Goal: Information Seeking & Learning: Learn about a topic

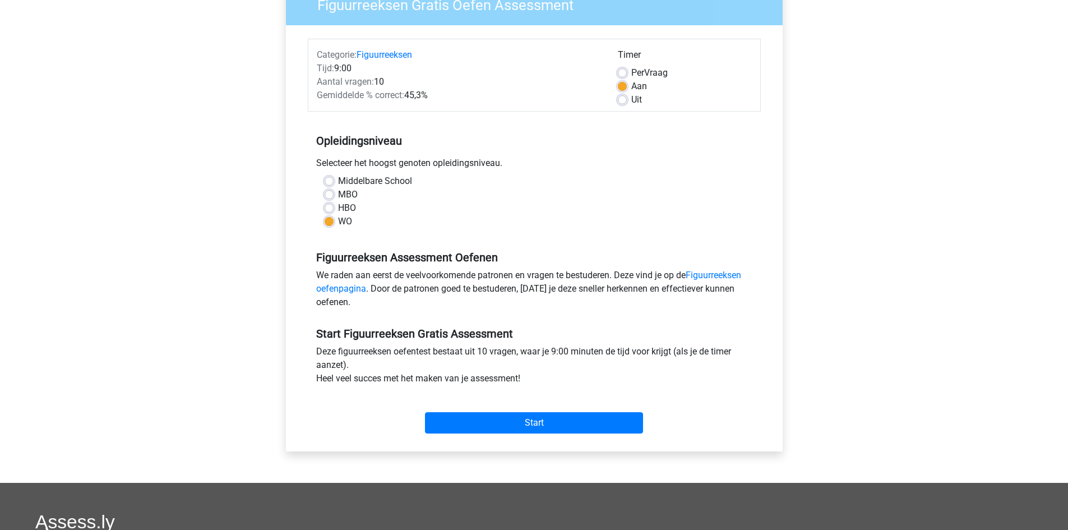
scroll to position [112, 0]
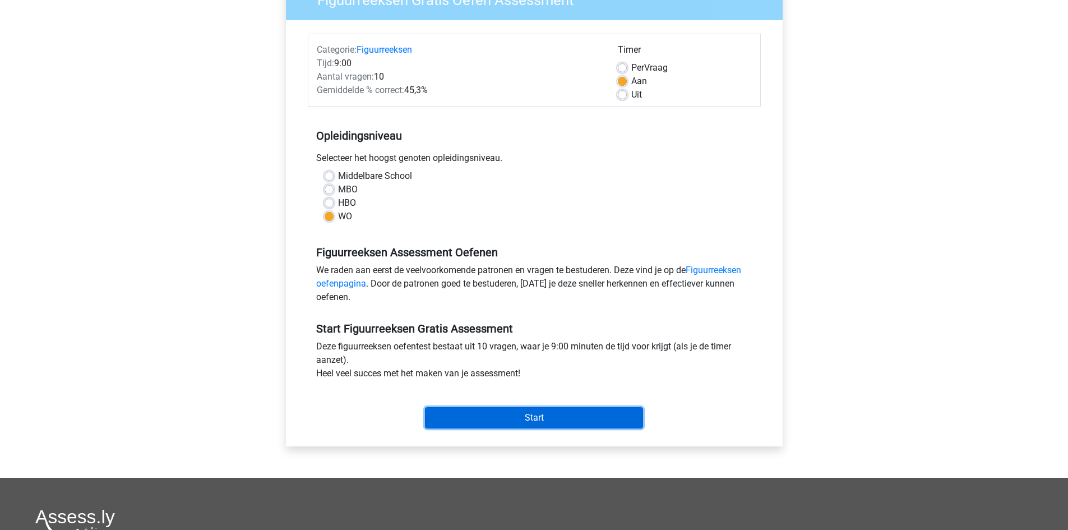
click at [514, 416] on input "Start" at bounding box center [534, 417] width 218 height 21
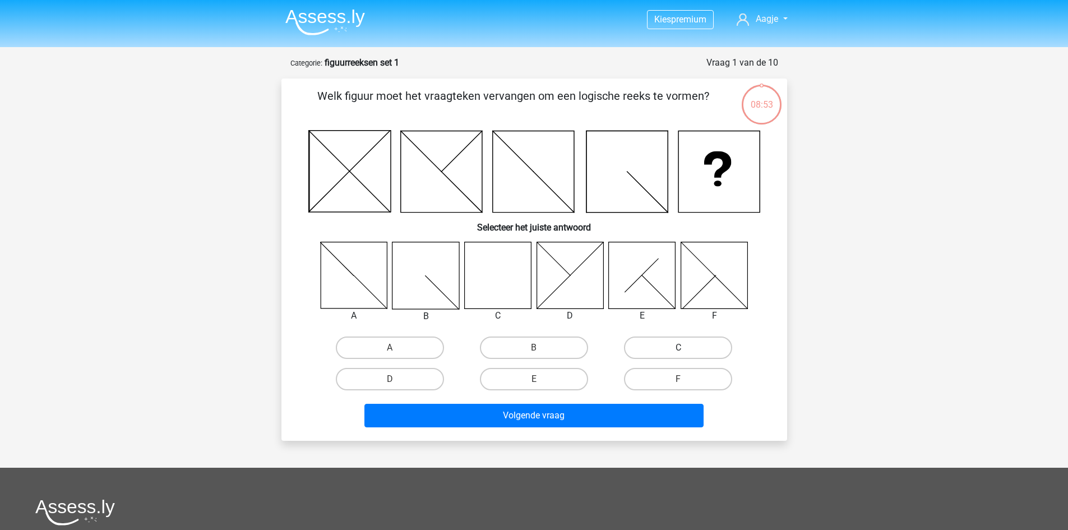
drag, startPoint x: 660, startPoint y: 352, endPoint x: 644, endPoint y: 386, distance: 37.1
click at [660, 352] on label "C" at bounding box center [678, 347] width 108 height 22
click at [678, 352] on input "C" at bounding box center [681, 350] width 7 height 7
radio input "true"
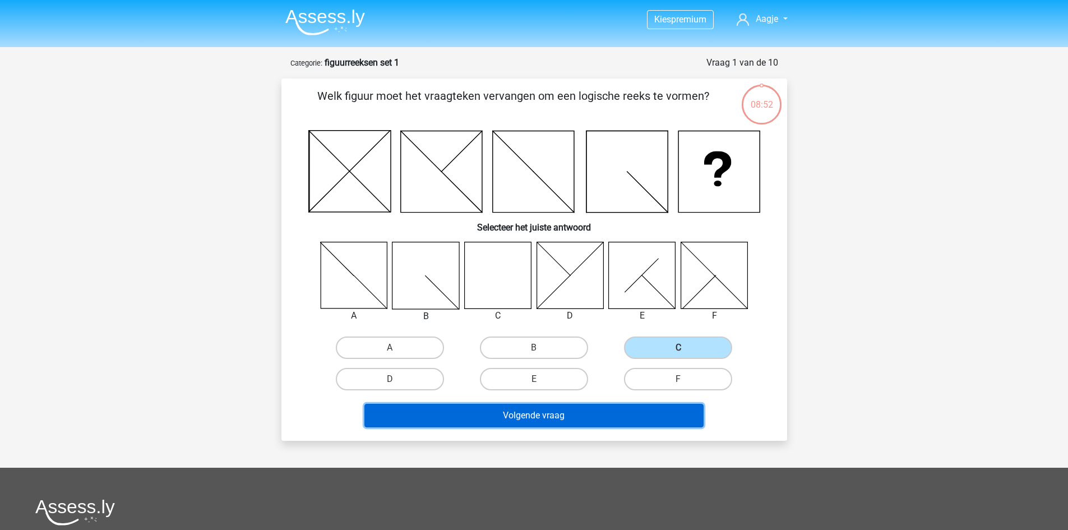
click at [608, 421] on button "Volgende vraag" at bounding box center [533, 415] width 339 height 24
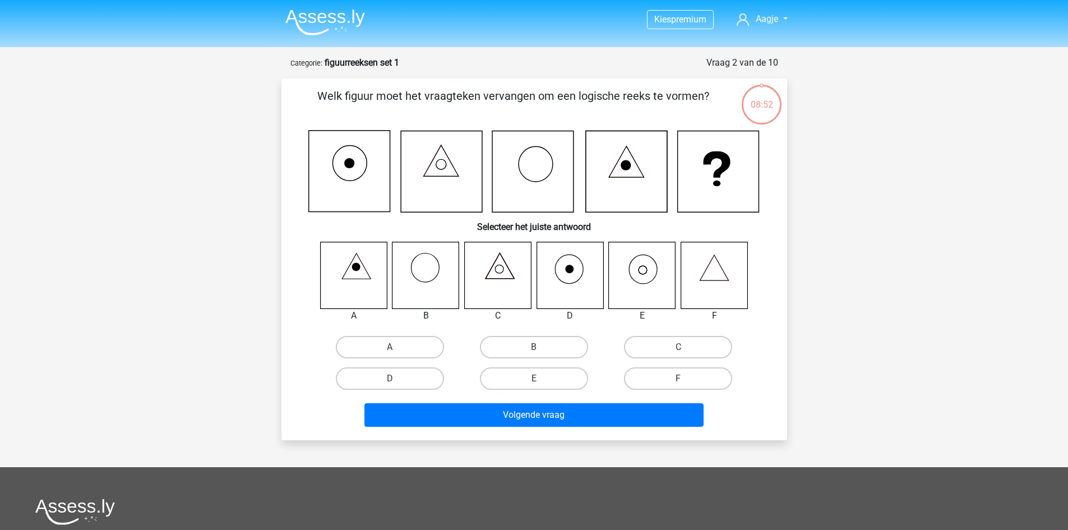
scroll to position [56, 0]
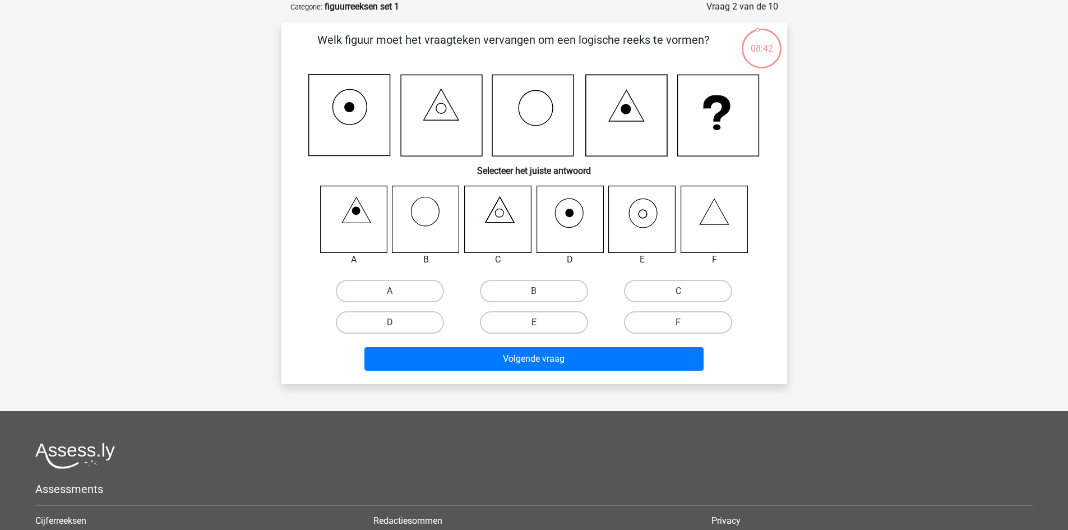
click at [500, 322] on label "E" at bounding box center [534, 322] width 108 height 22
click at [533, 322] on input "E" at bounding box center [536, 325] width 7 height 7
radio input "true"
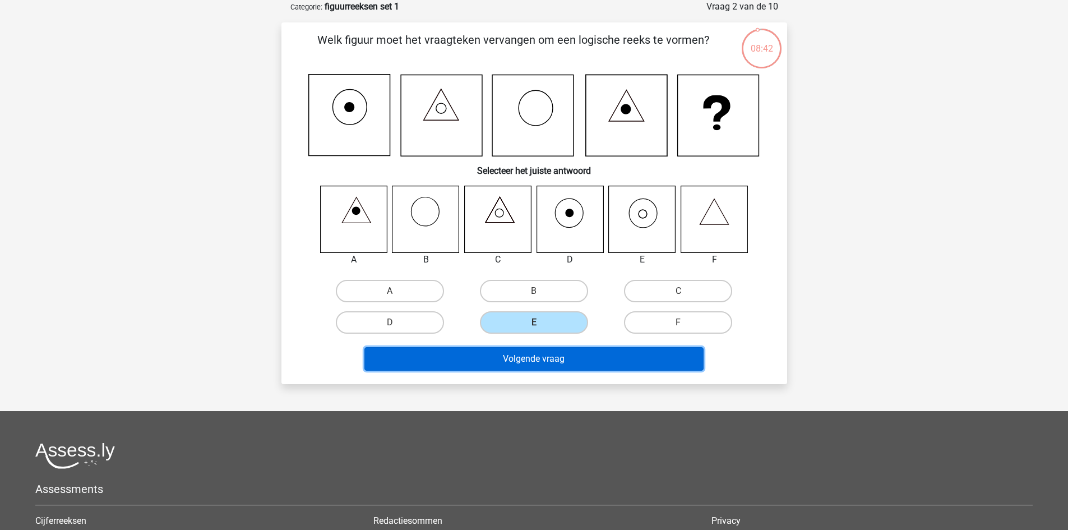
click at [577, 356] on button "Volgende vraag" at bounding box center [533, 359] width 339 height 24
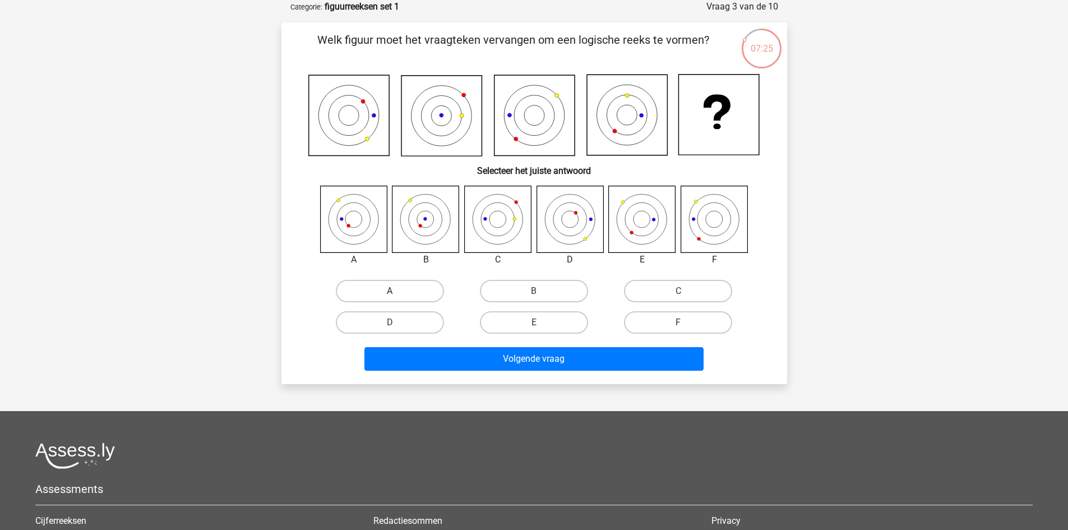
click at [424, 289] on label "A" at bounding box center [390, 291] width 108 height 22
click at [397, 291] on input "A" at bounding box center [392, 294] width 7 height 7
radio input "true"
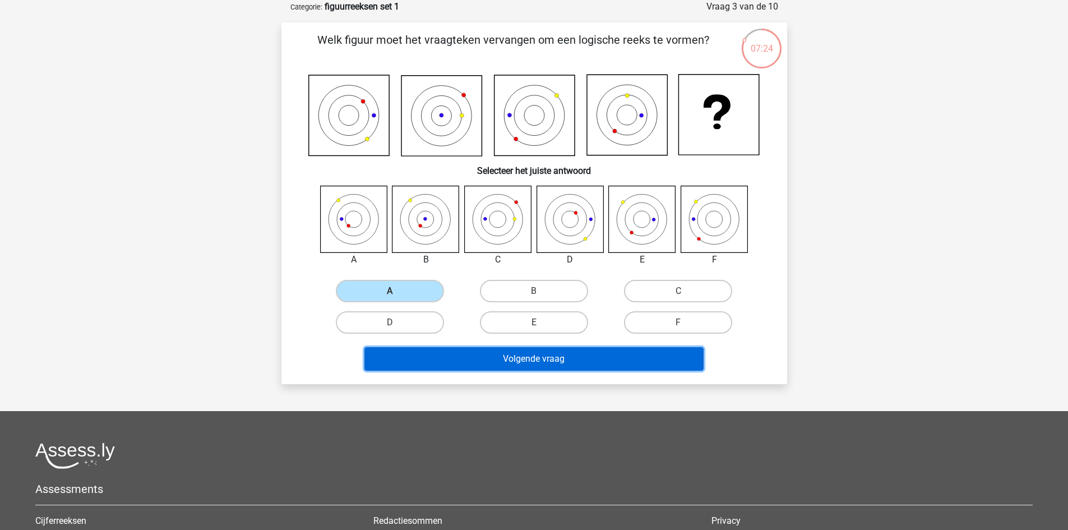
click at [516, 360] on button "Volgende vraag" at bounding box center [533, 359] width 339 height 24
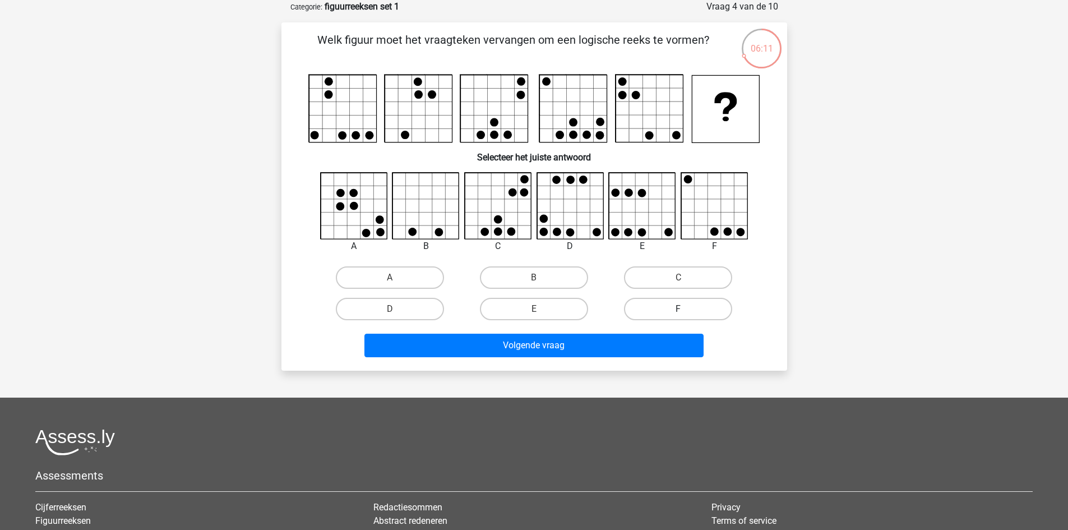
click at [684, 302] on label "F" at bounding box center [678, 309] width 108 height 22
click at [684, 309] on input "F" at bounding box center [681, 312] width 7 height 7
radio input "true"
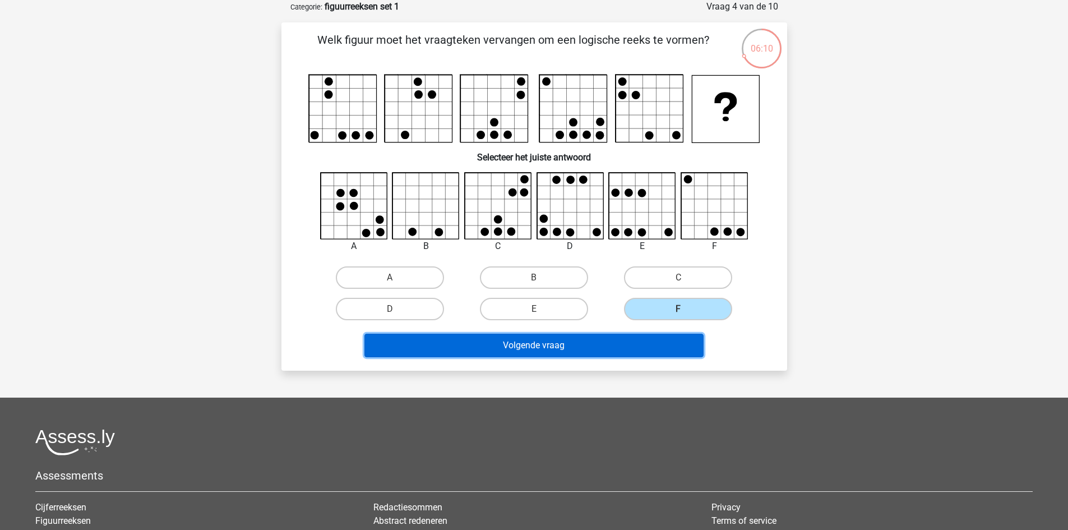
click at [658, 345] on button "Volgende vraag" at bounding box center [533, 345] width 339 height 24
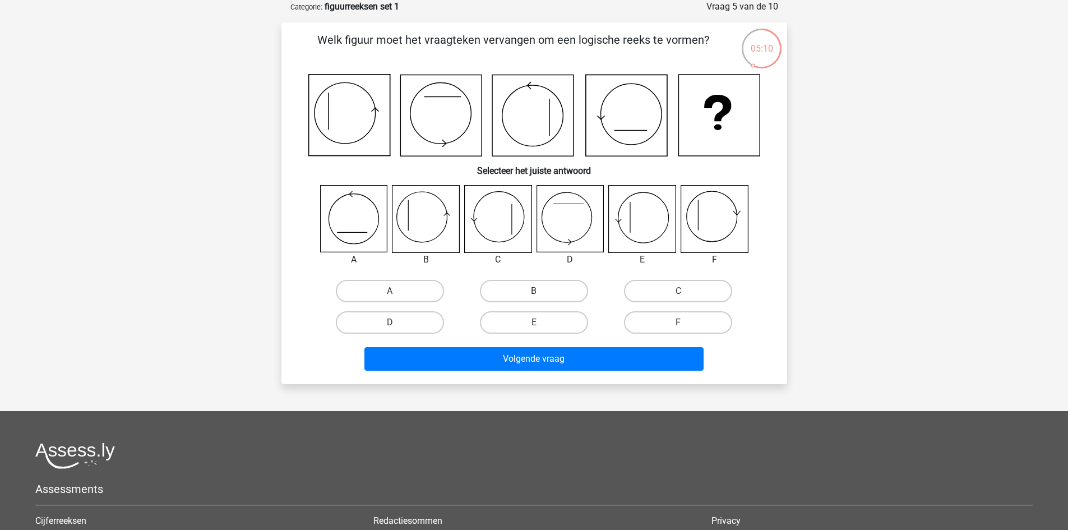
click at [541, 292] on label "B" at bounding box center [534, 291] width 108 height 22
click at [541, 292] on input "B" at bounding box center [536, 294] width 7 height 7
radio input "true"
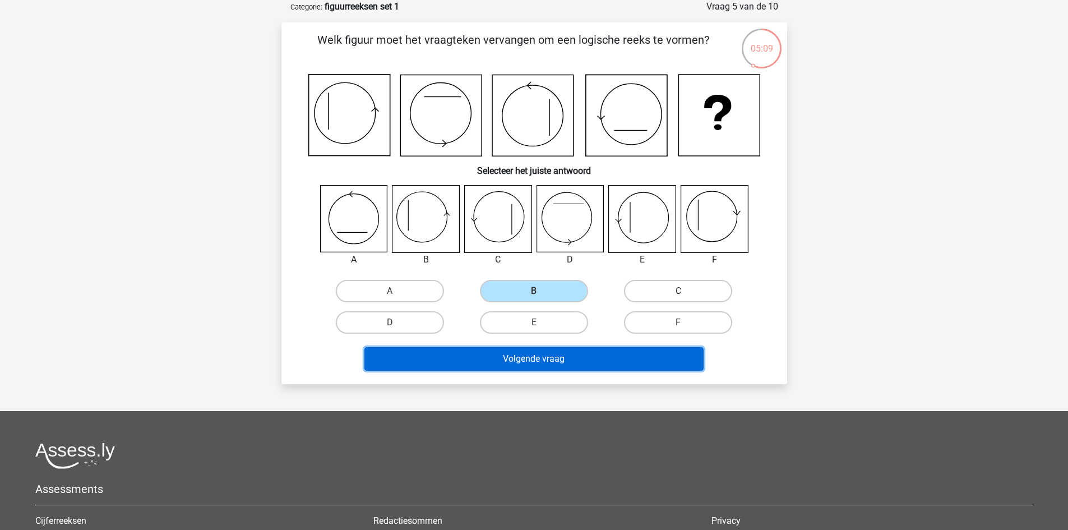
click at [554, 361] on button "Volgende vraag" at bounding box center [533, 359] width 339 height 24
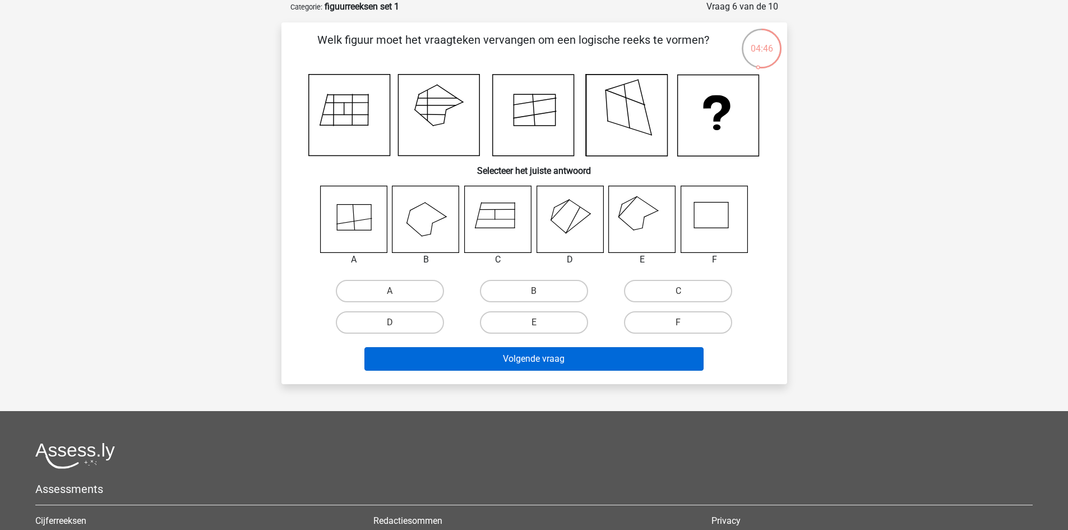
drag, startPoint x: 546, startPoint y: 320, endPoint x: 567, endPoint y: 364, distance: 48.4
click at [545, 320] on label "E" at bounding box center [534, 322] width 108 height 22
click at [541, 322] on input "E" at bounding box center [536, 325] width 7 height 7
radio input "true"
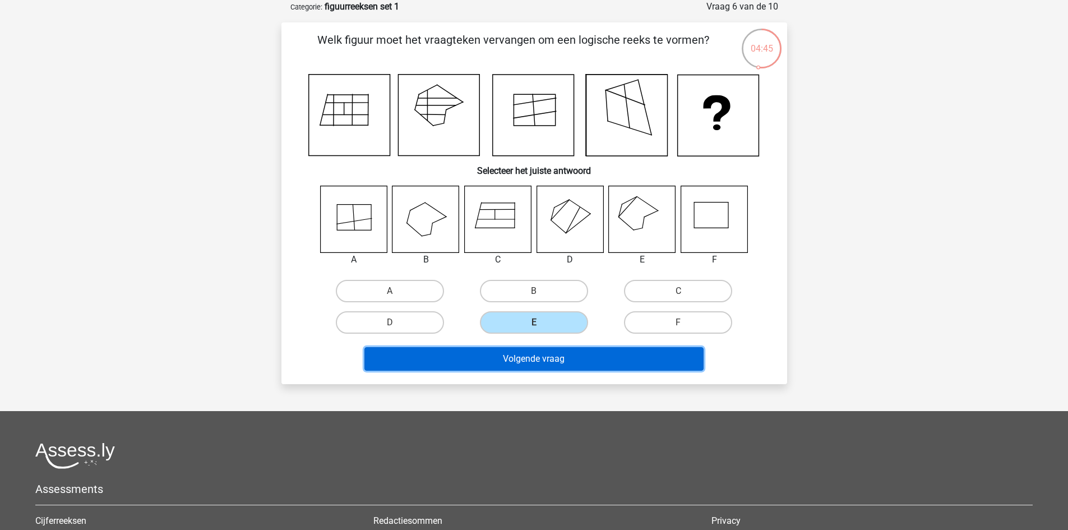
click at [560, 352] on button "Volgende vraag" at bounding box center [533, 359] width 339 height 24
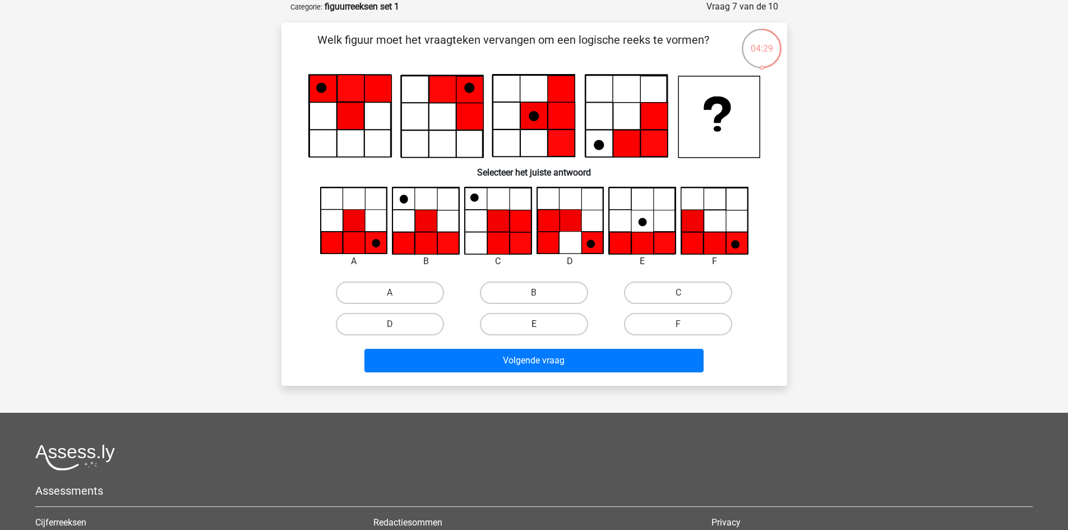
click at [550, 331] on label "E" at bounding box center [534, 324] width 108 height 22
click at [541, 331] on input "E" at bounding box center [536, 327] width 7 height 7
radio input "true"
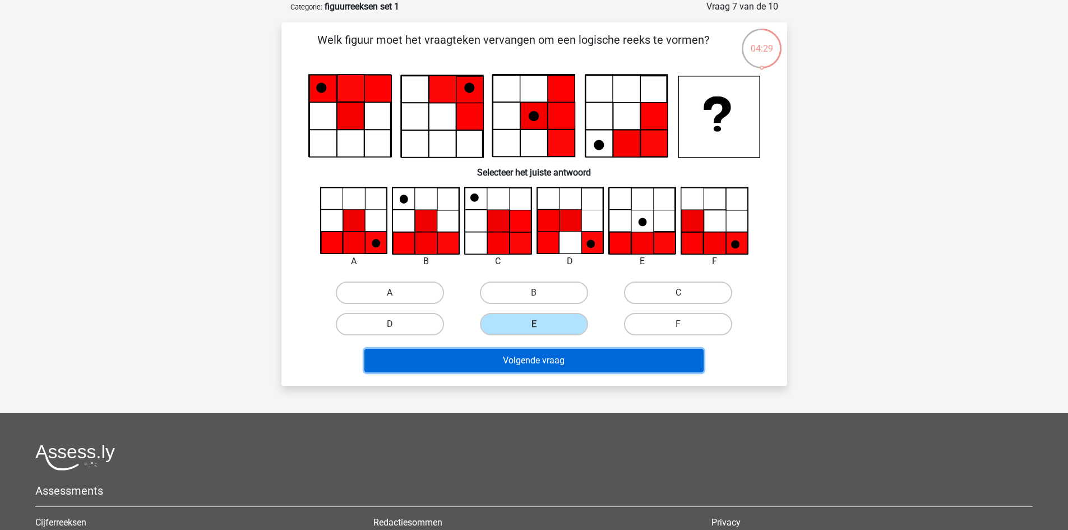
click at [553, 356] on button "Volgende vraag" at bounding box center [533, 361] width 339 height 24
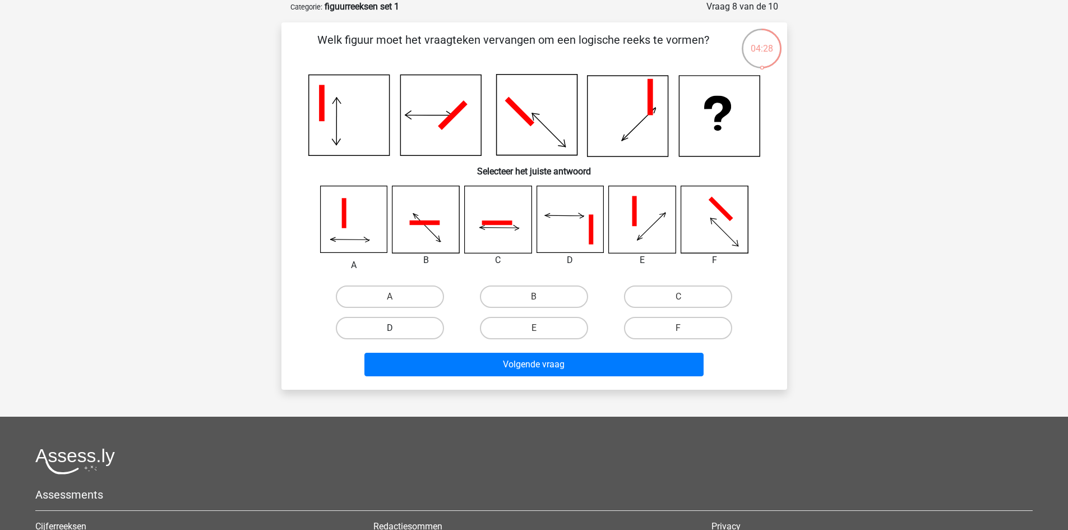
click at [412, 335] on label "D" at bounding box center [390, 328] width 108 height 22
click at [397, 335] on input "D" at bounding box center [392, 331] width 7 height 7
radio input "true"
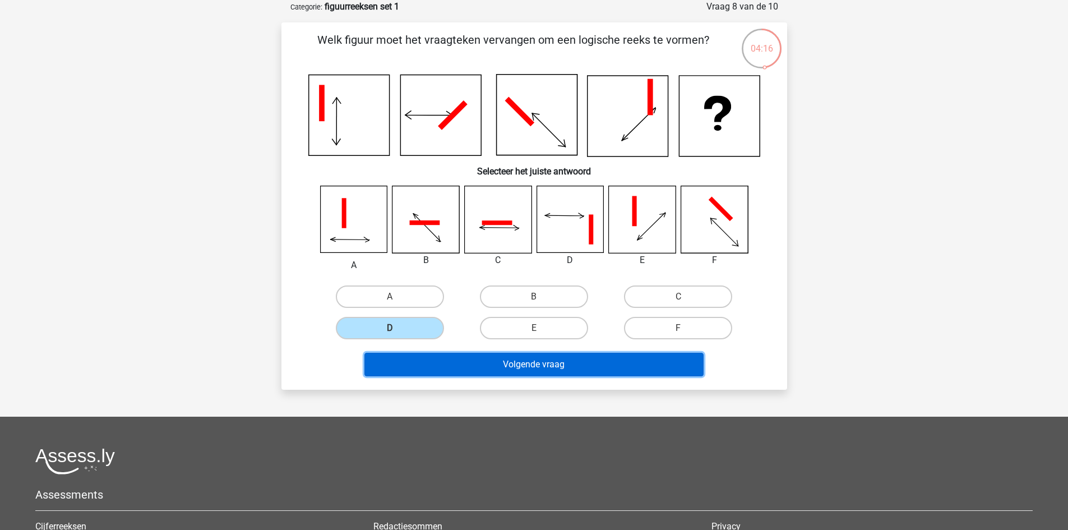
click at [495, 355] on button "Volgende vraag" at bounding box center [533, 364] width 339 height 24
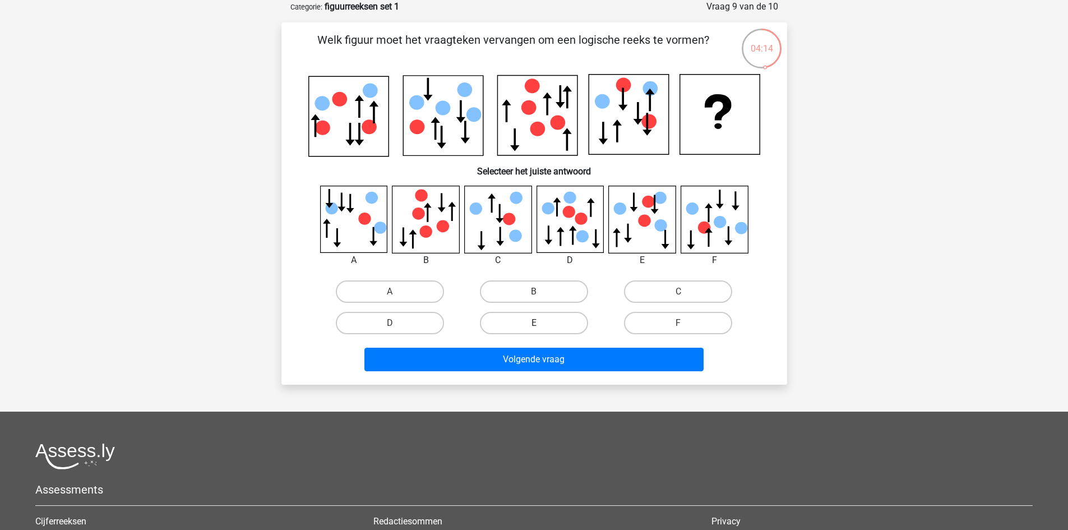
click at [517, 321] on label "E" at bounding box center [534, 323] width 108 height 22
click at [533, 323] on input "E" at bounding box center [536, 326] width 7 height 7
radio input "true"
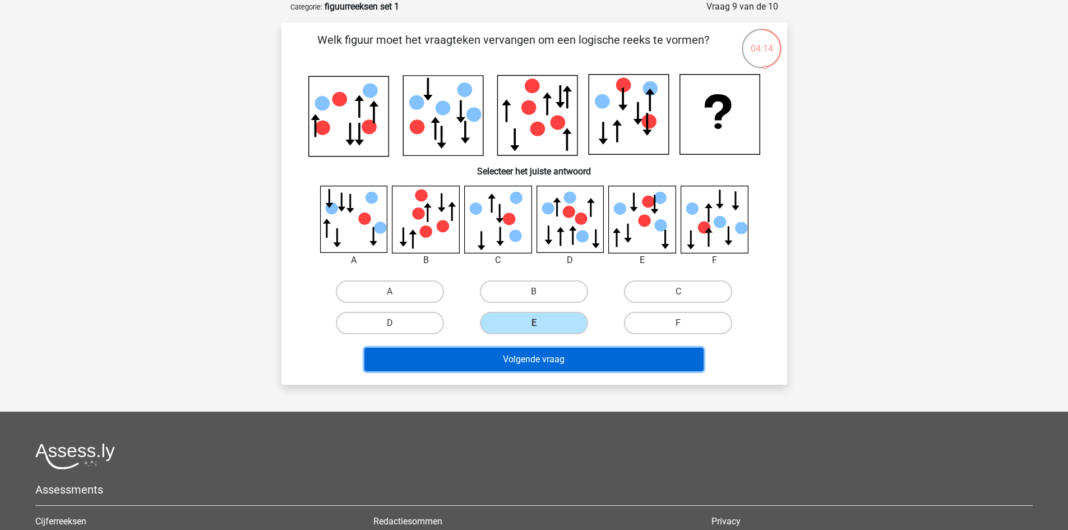
click at [525, 351] on button "Volgende vraag" at bounding box center [533, 359] width 339 height 24
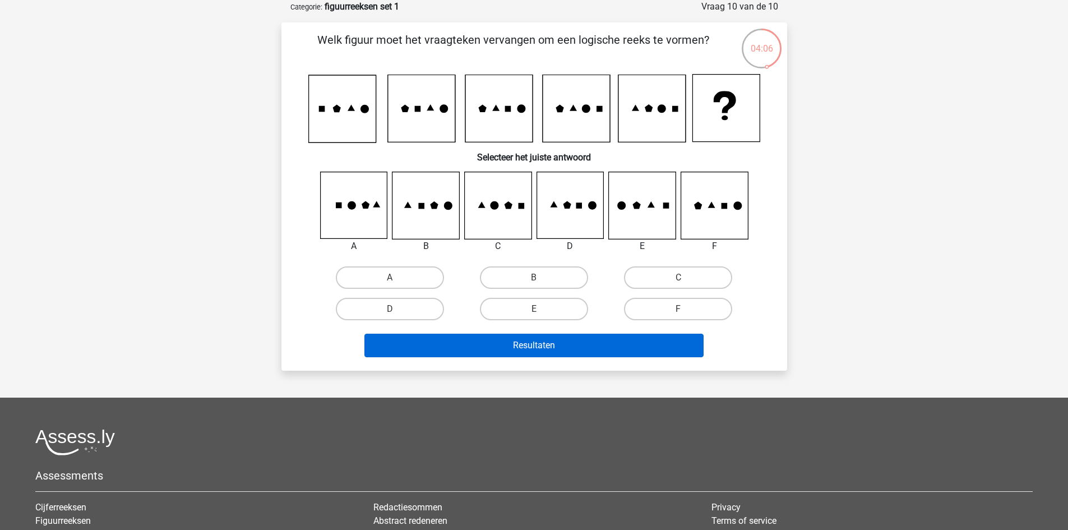
drag, startPoint x: 508, startPoint y: 312, endPoint x: 530, endPoint y: 355, distance: 48.1
click at [509, 312] on label "E" at bounding box center [534, 309] width 108 height 22
click at [533, 312] on input "E" at bounding box center [536, 312] width 7 height 7
radio input "true"
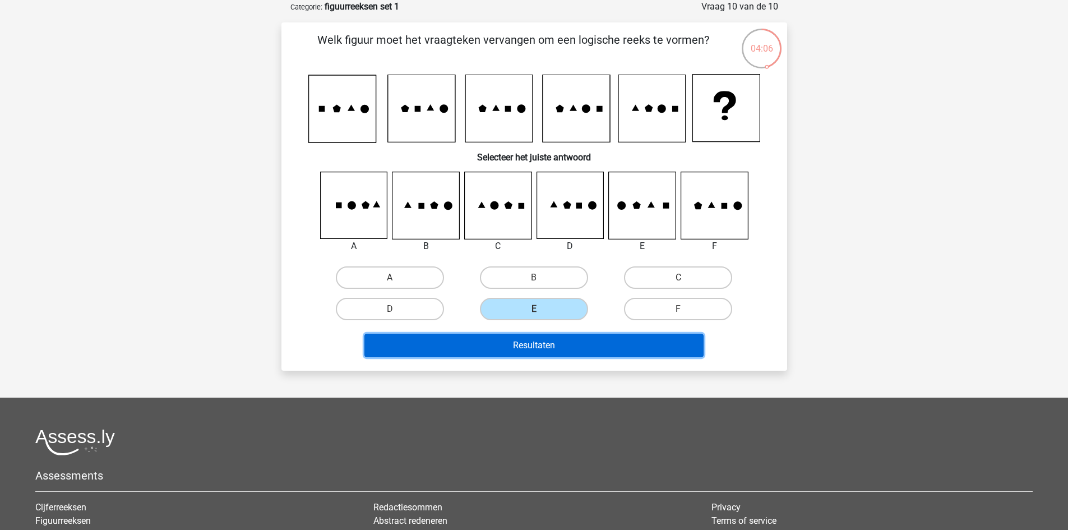
click at [530, 342] on button "Resultaten" at bounding box center [533, 345] width 339 height 24
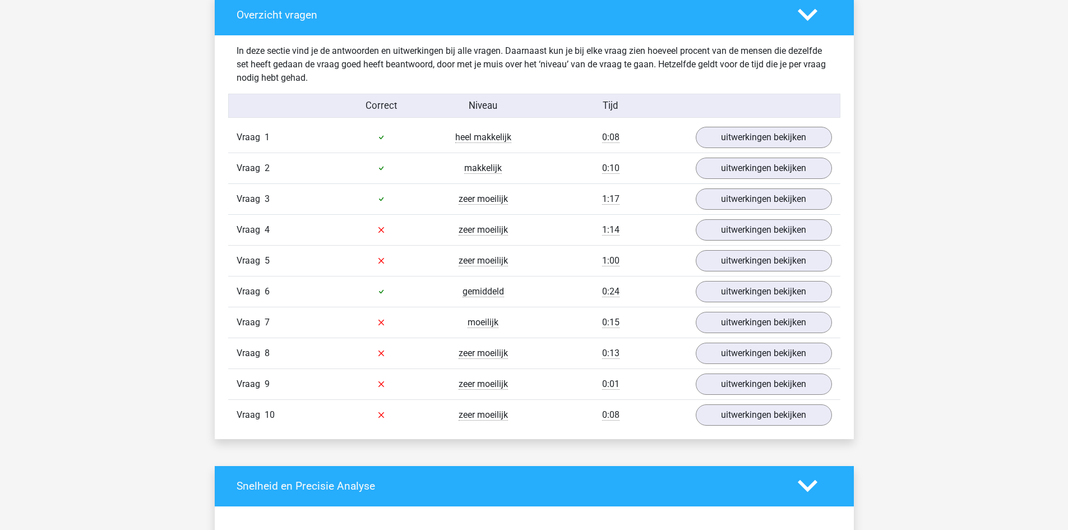
scroll to position [841, 0]
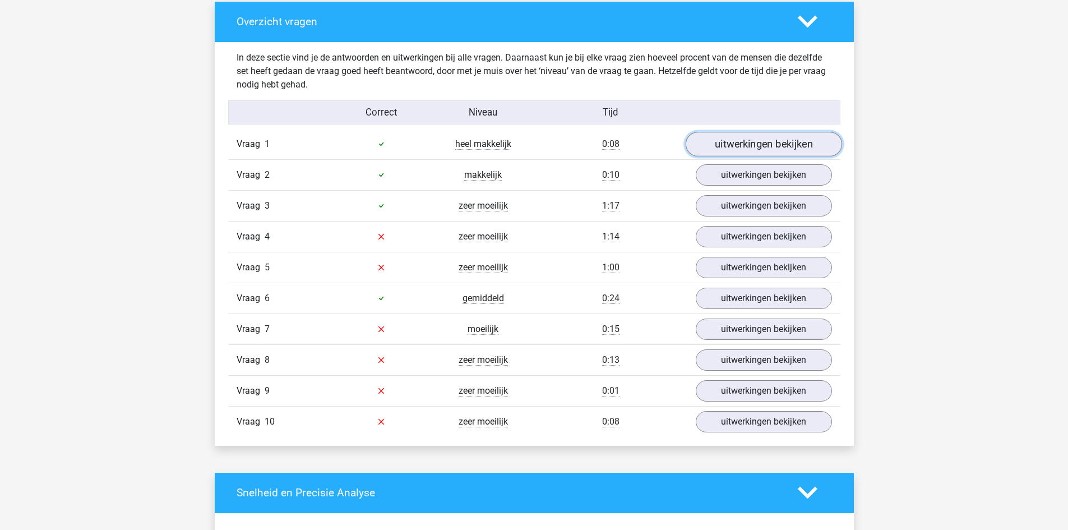
drag, startPoint x: 731, startPoint y: 140, endPoint x: 724, endPoint y: 143, distance: 8.0
click at [731, 140] on link "uitwerkingen bekijken" at bounding box center [763, 144] width 156 height 25
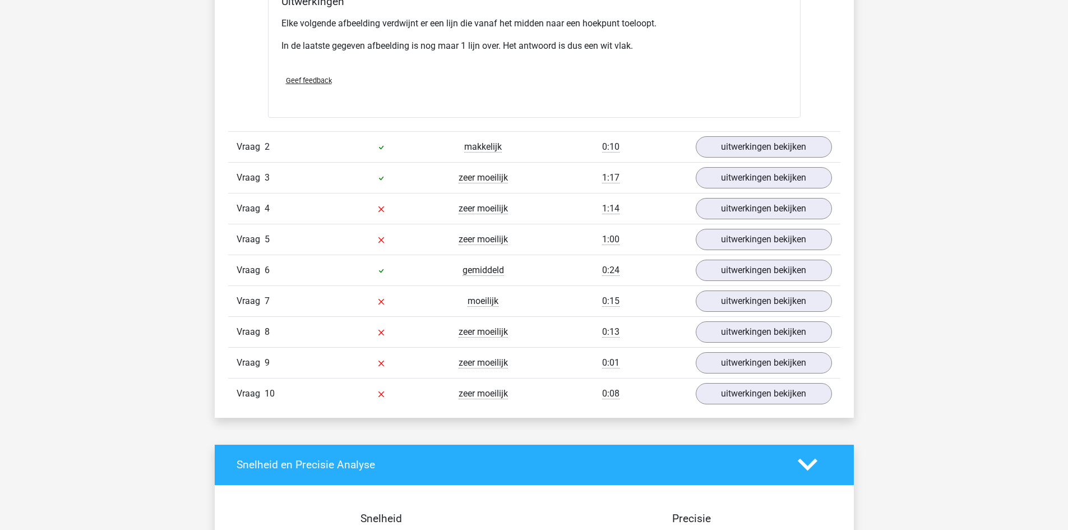
scroll to position [1513, 0]
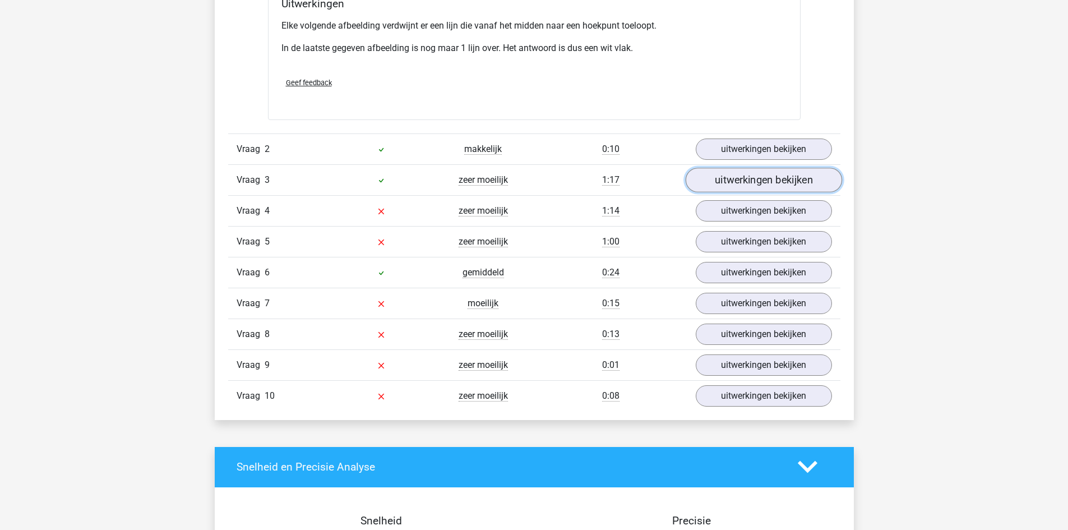
click at [727, 187] on link "uitwerkingen bekijken" at bounding box center [763, 180] width 156 height 25
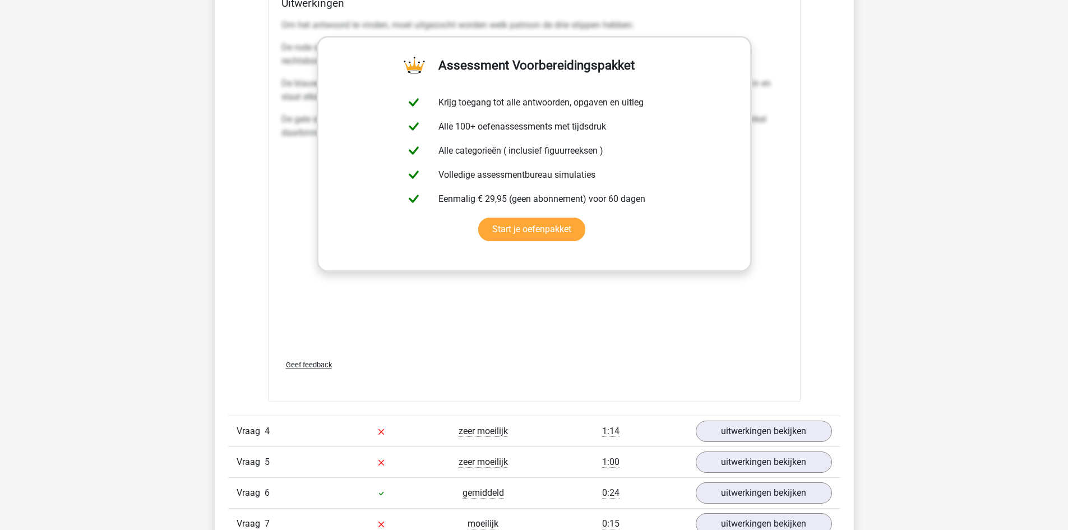
scroll to position [2466, 0]
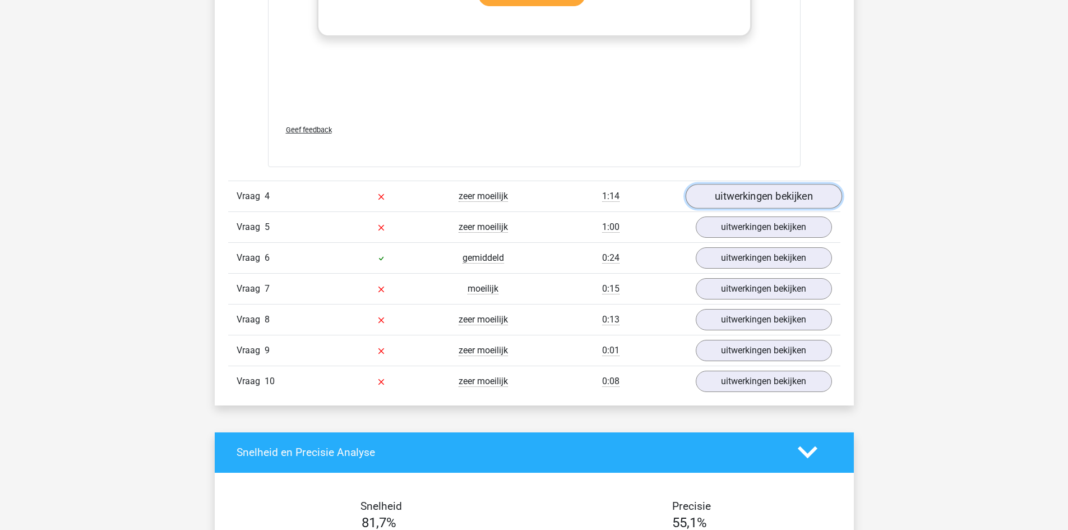
click at [717, 202] on link "uitwerkingen bekijken" at bounding box center [763, 196] width 156 height 25
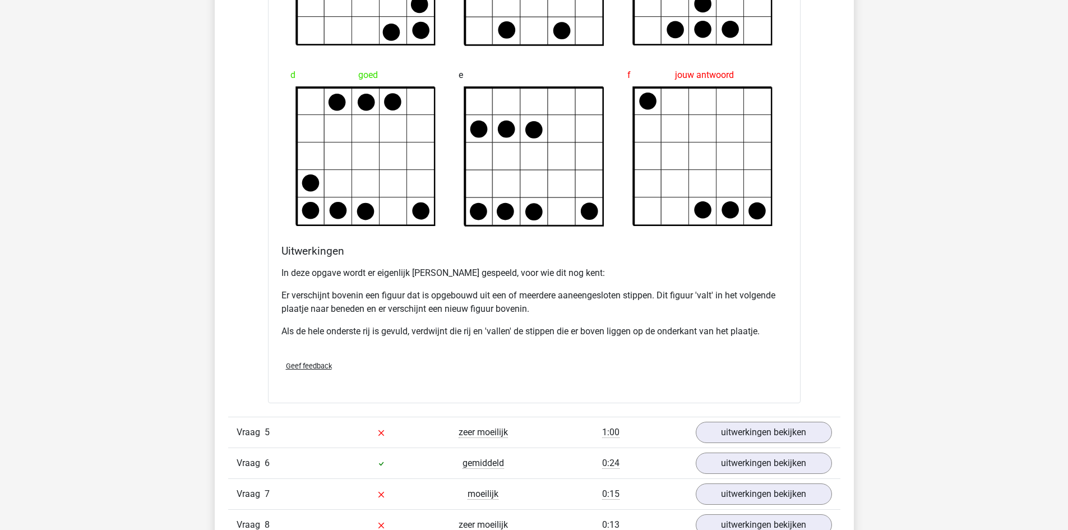
scroll to position [3138, 0]
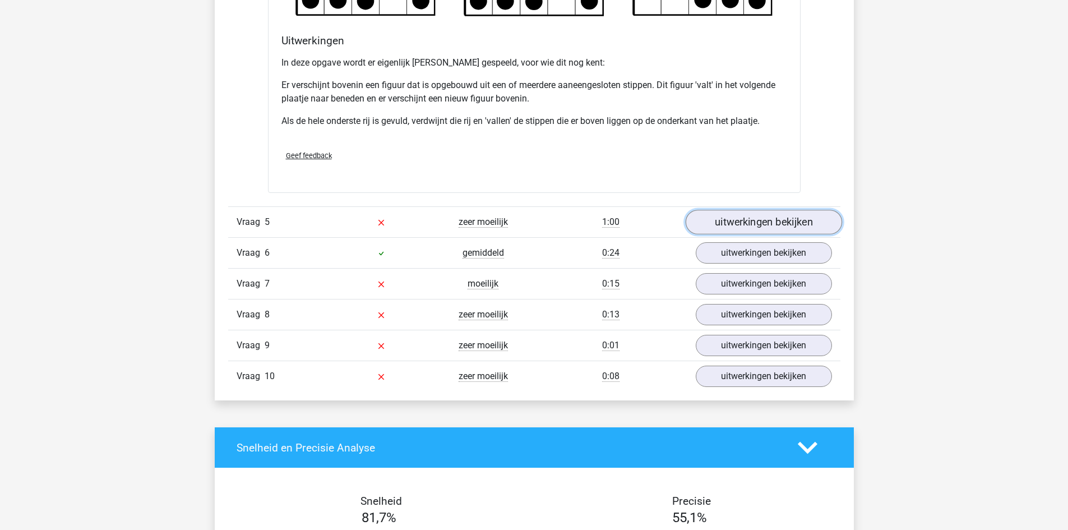
click at [737, 220] on link "uitwerkingen bekijken" at bounding box center [763, 222] width 156 height 25
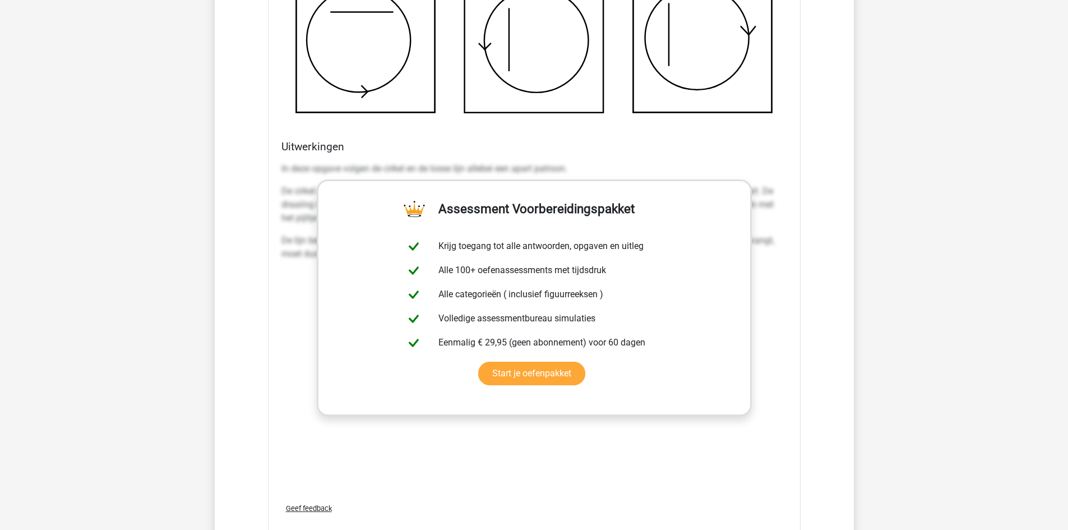
scroll to position [4035, 0]
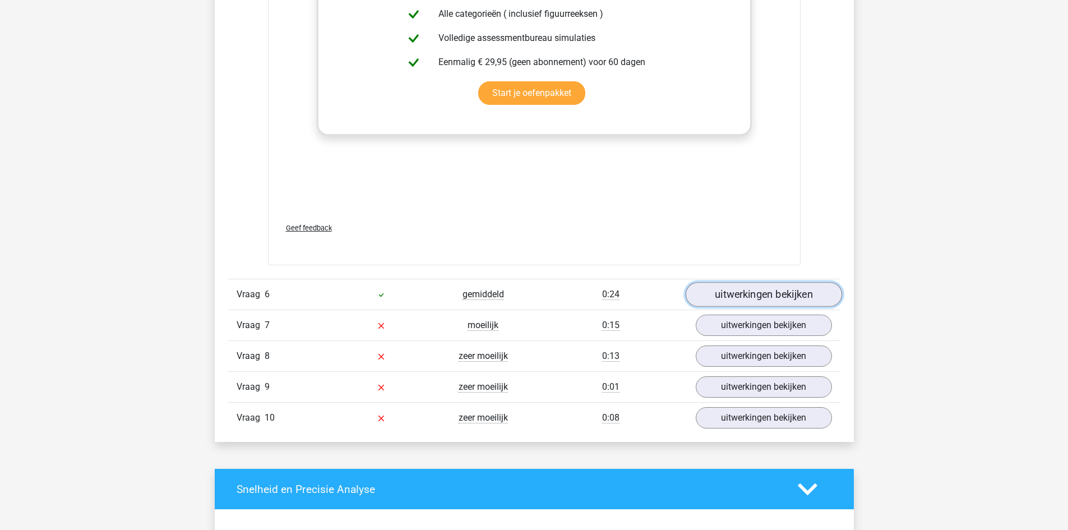
click at [742, 296] on link "uitwerkingen bekijken" at bounding box center [763, 294] width 156 height 25
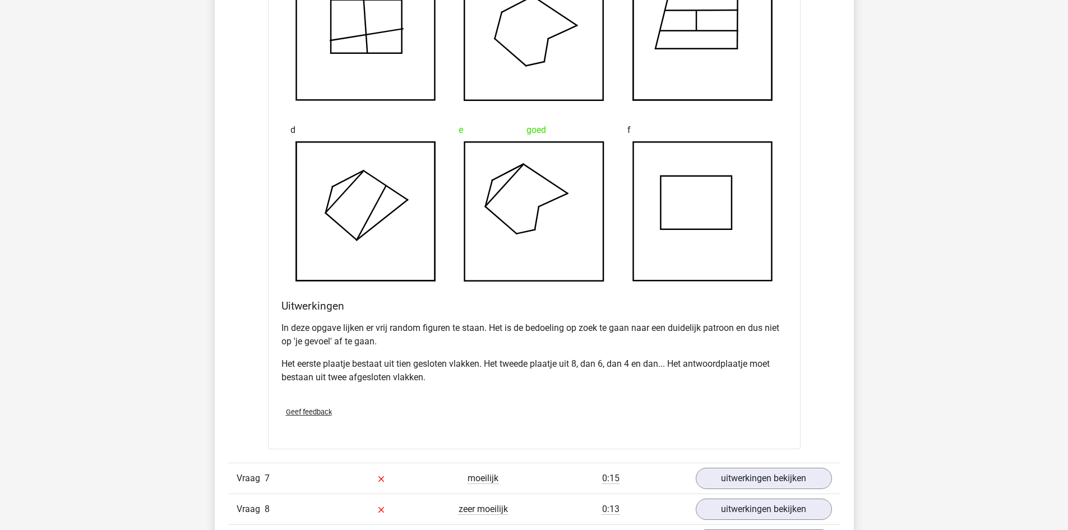
scroll to position [4763, 0]
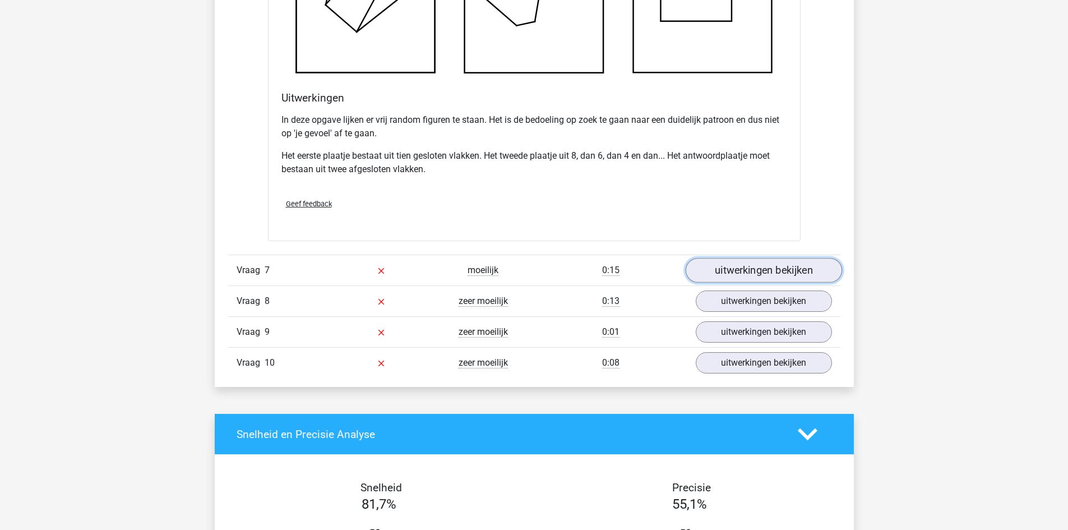
click at [725, 277] on link "uitwerkingen bekijken" at bounding box center [763, 270] width 156 height 25
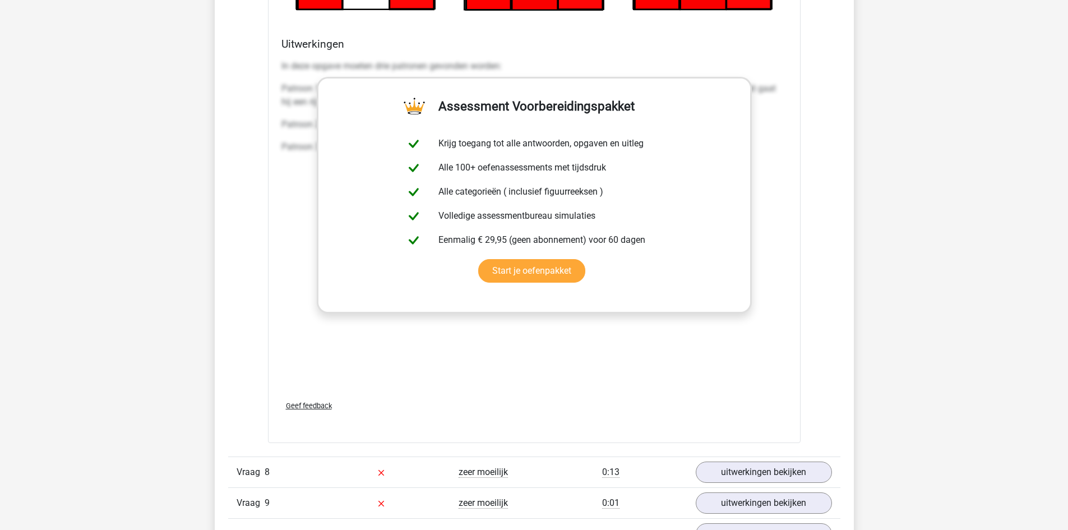
scroll to position [5716, 0]
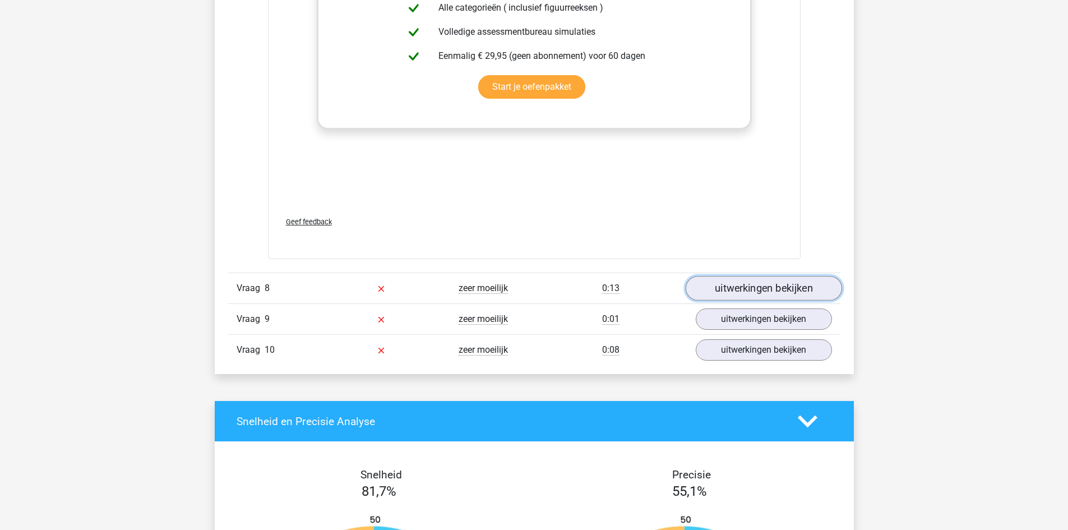
click at [752, 286] on link "uitwerkingen bekijken" at bounding box center [763, 288] width 156 height 25
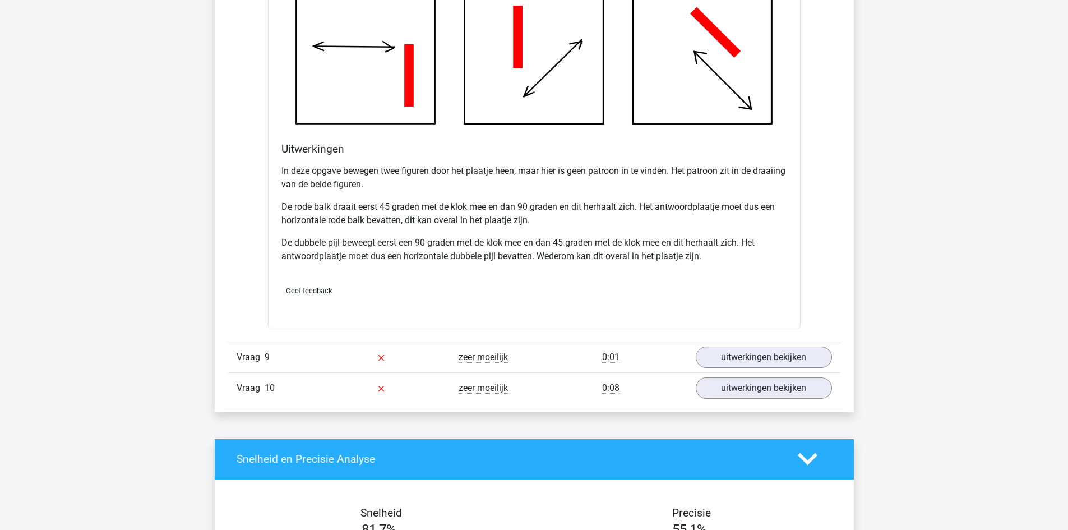
scroll to position [6388, 0]
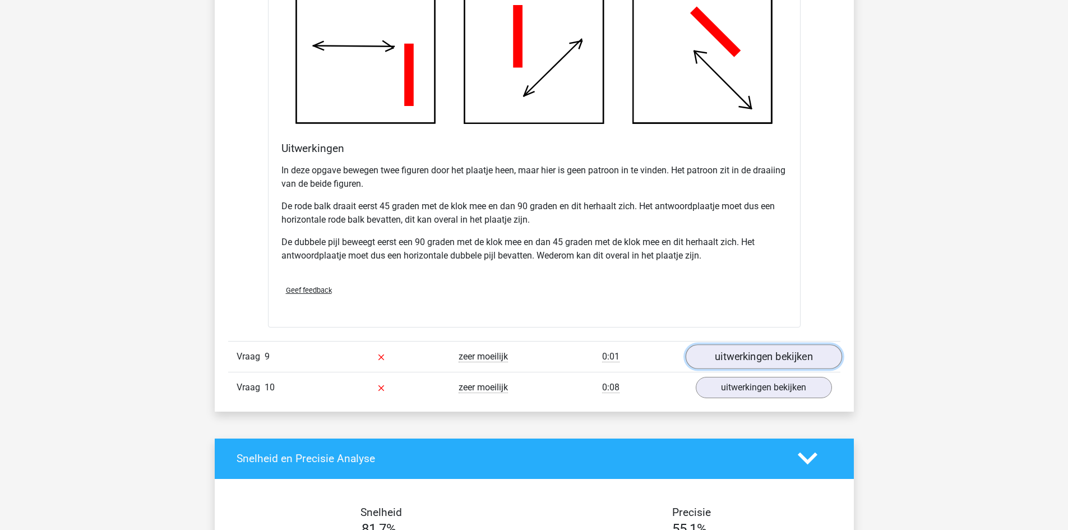
click at [729, 351] on link "uitwerkingen bekijken" at bounding box center [763, 356] width 156 height 25
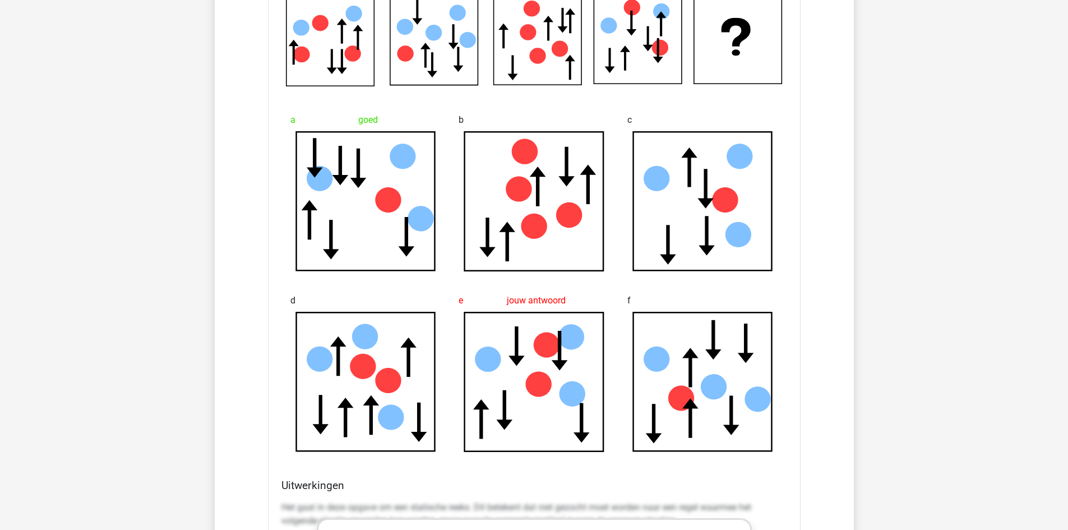
scroll to position [6781, 0]
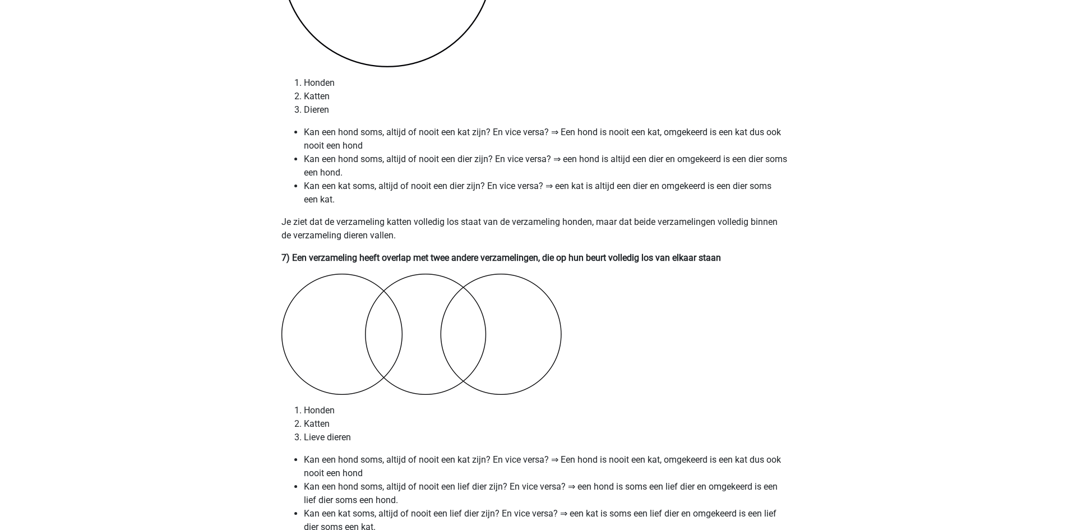
scroll to position [2951, 0]
